Goal: Find specific page/section: Find specific page/section

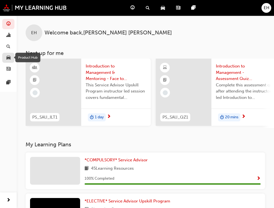
click at [8, 58] on span "car-icon" at bounding box center [8, 58] width 4 height 5
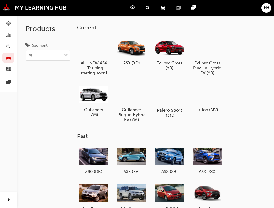
click at [172, 110] on h5 "Pajero Sport (QG)" at bounding box center [169, 113] width 31 height 11
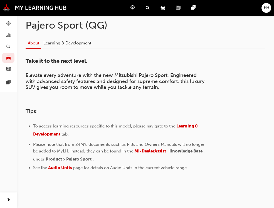
scroll to position [109, 0]
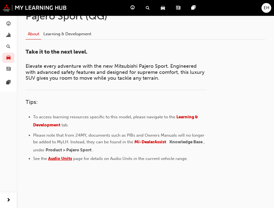
click at [56, 158] on span "Audio Units" at bounding box center [60, 158] width 24 height 5
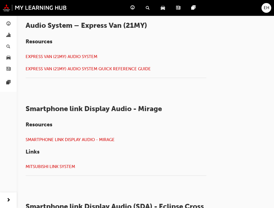
scroll to position [556, 0]
